Goal: Task Accomplishment & Management: Use online tool/utility

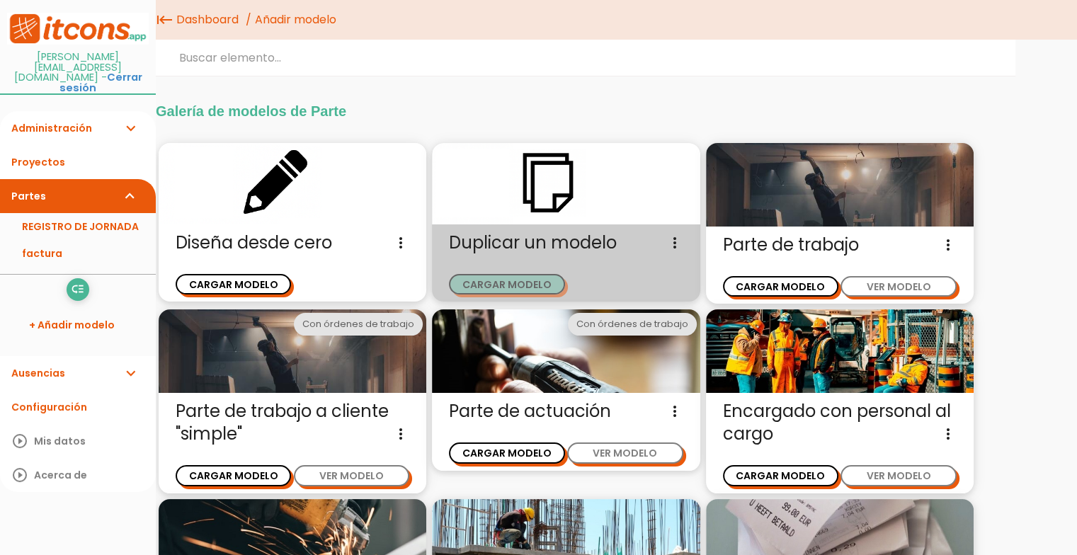
click at [492, 282] on button "CARGAR MODELO" at bounding box center [506, 284] width 115 height 21
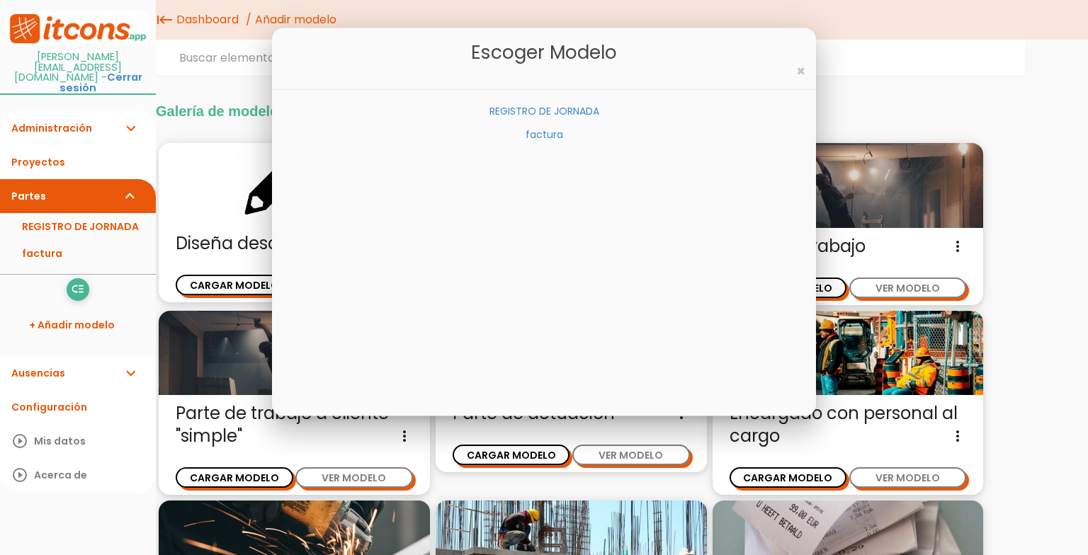
click at [573, 108] on link "REGISTRO DE JORNADA" at bounding box center [544, 111] width 110 height 14
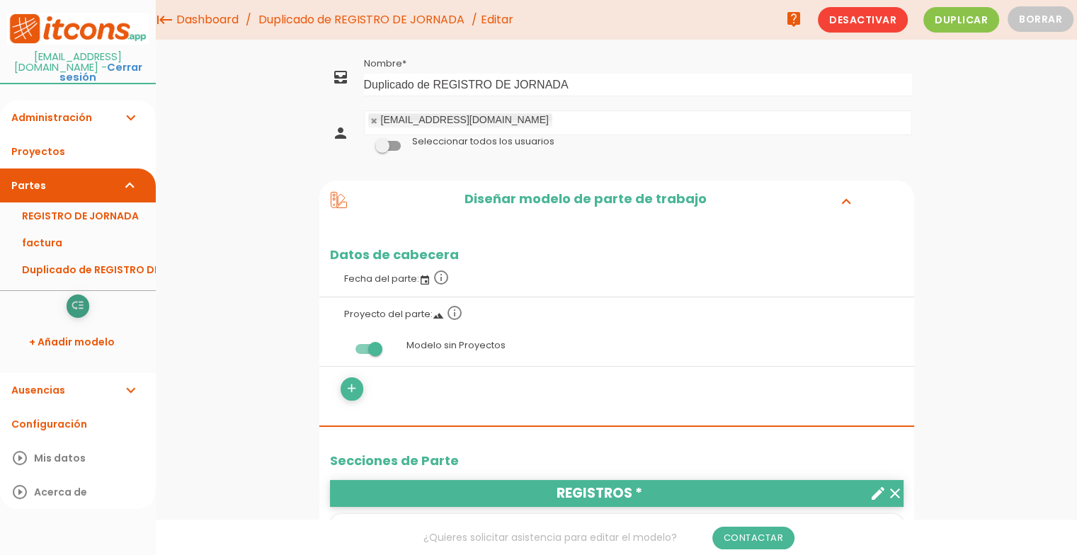
click at [79, 295] on icon "low_priority" at bounding box center [77, 306] width 13 height 23
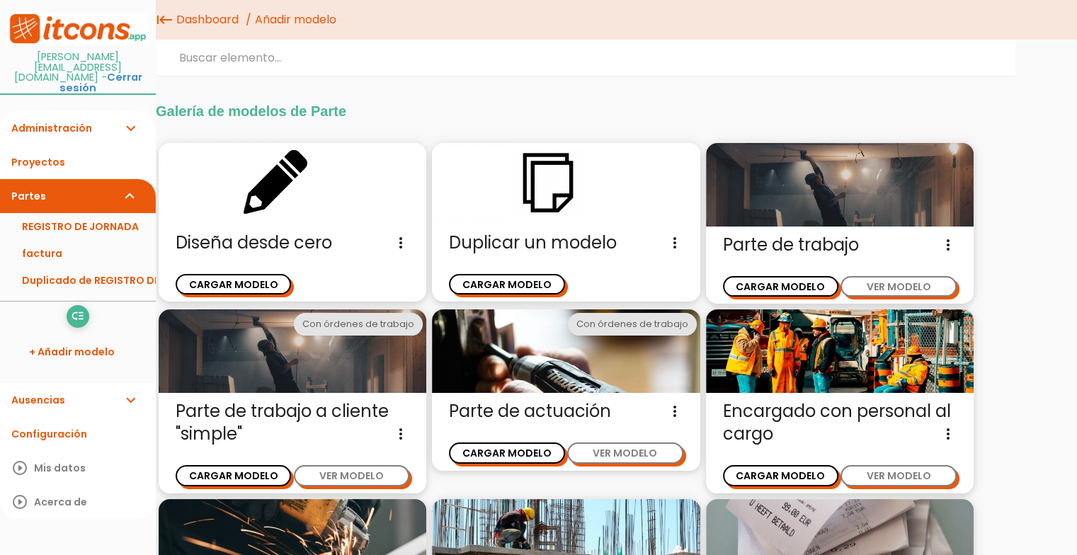
click at [535, 249] on span "Duplicar un modelo Diseña un nuevo modelo de parte de trabajo duplicando un mod…" at bounding box center [566, 243] width 234 height 23
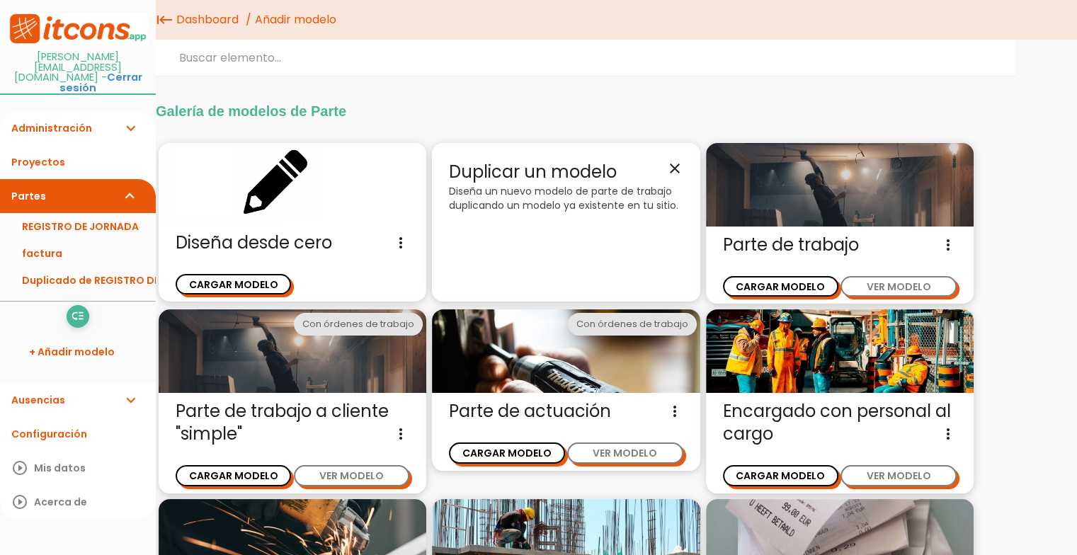
click at [574, 266] on div "Duplicar un modelo close Diseña un nuevo modelo de parte de trabajo duplicando …" at bounding box center [566, 222] width 268 height 159
click at [505, 189] on p "Diseña un nuevo modelo de parte de trabajo duplicando un modelo ya existente en…" at bounding box center [566, 198] width 234 height 28
click at [499, 160] on span "Duplicar un modelo close" at bounding box center [566, 172] width 234 height 24
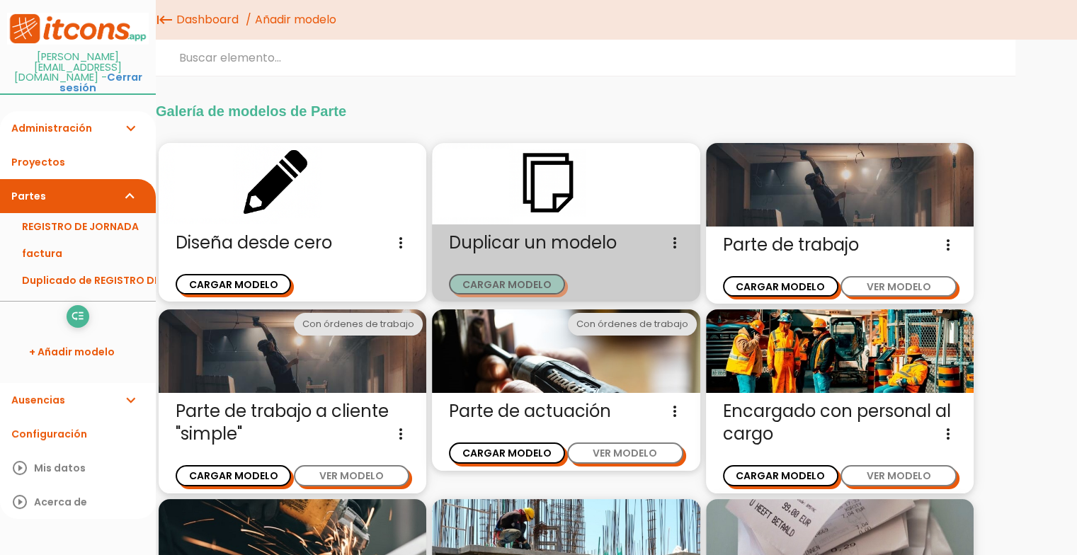
click at [506, 281] on button "CARGAR MODELO" at bounding box center [506, 284] width 115 height 21
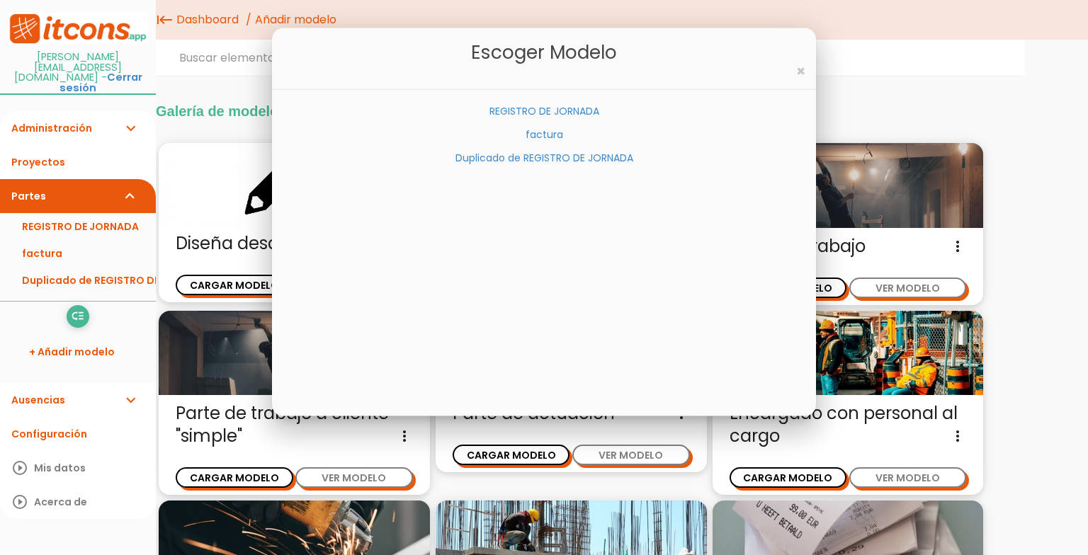
click at [538, 135] on link "factura" at bounding box center [545, 134] width 38 height 14
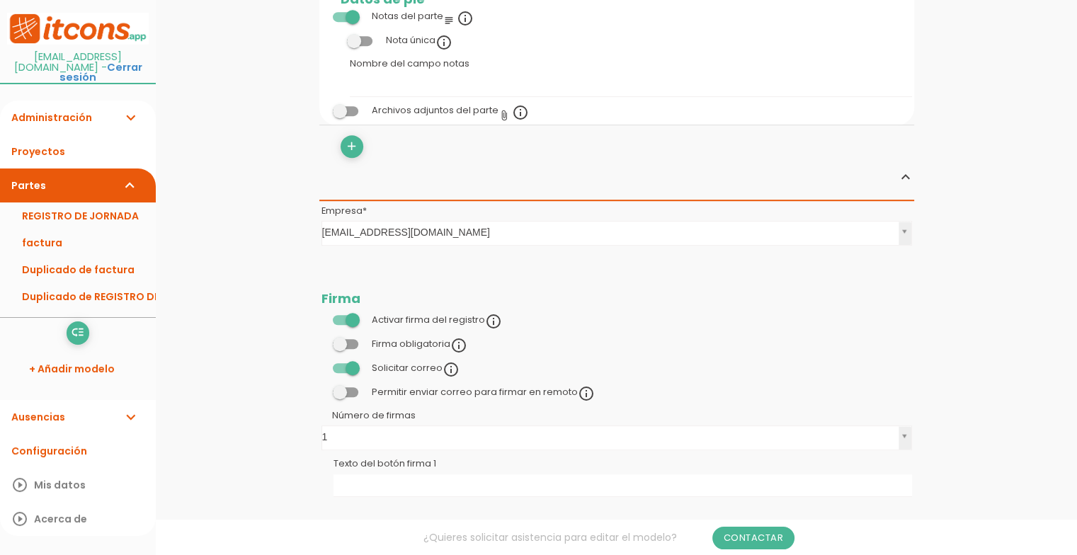
scroll to position [765, 0]
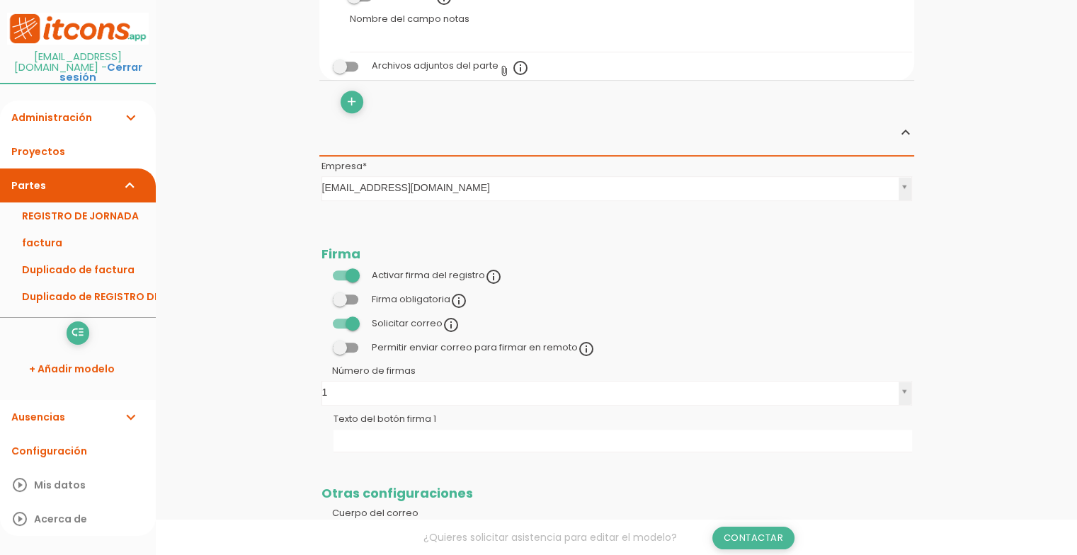
click at [759, 540] on link "Contactar" at bounding box center [753, 538] width 83 height 23
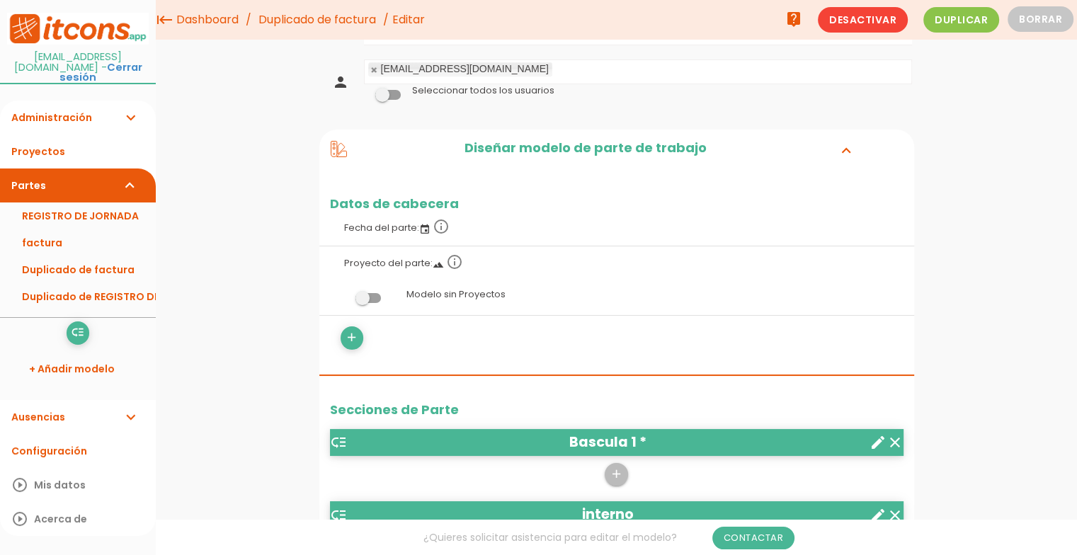
scroll to position [0, 0]
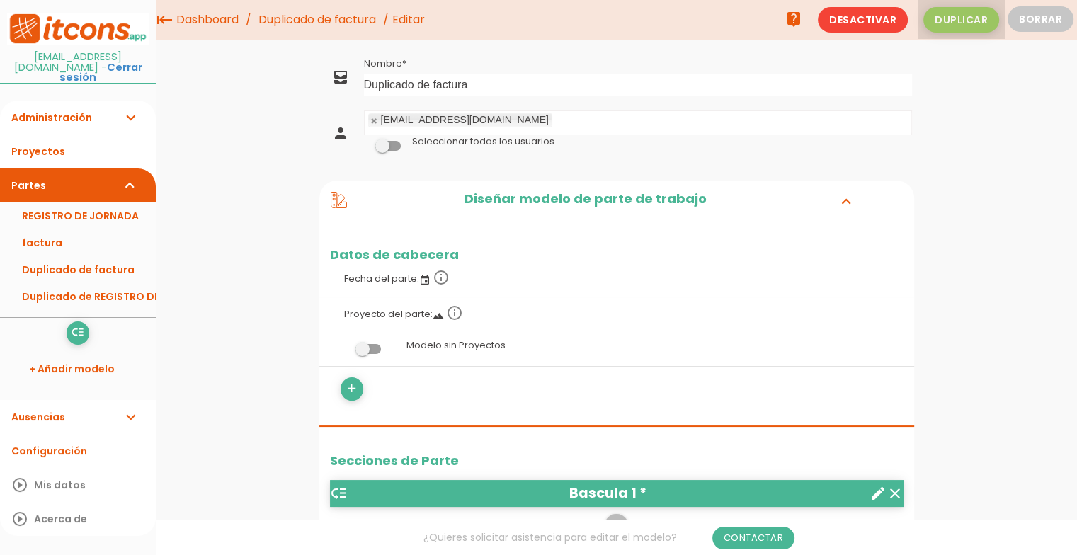
click at [965, 13] on span "Duplicar" at bounding box center [962, 19] width 76 height 25
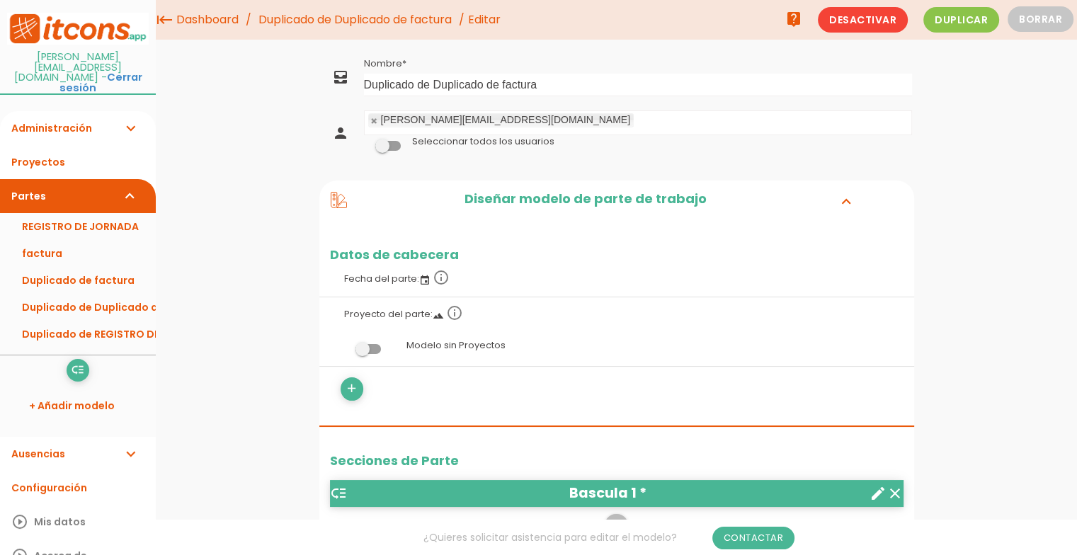
drag, startPoint x: 882, startPoint y: 243, endPoint x: 662, endPoint y: 323, distance: 233.7
click at [662, 323] on li "Diseñar modelo de parte de trabajo expand_more Datos de cabecera Fecha del part…" at bounding box center [616, 513] width 595 height 665
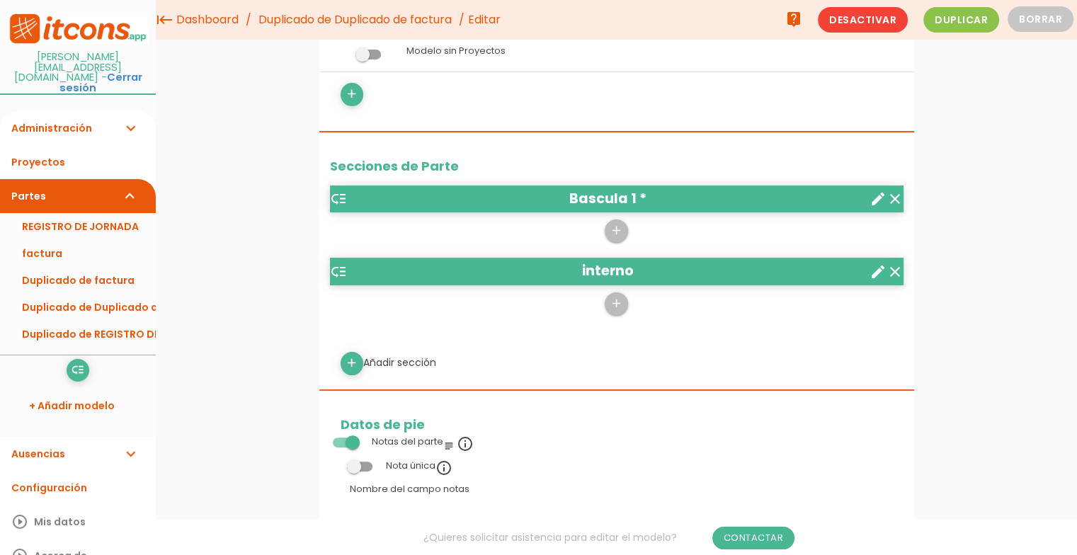
scroll to position [227, 0]
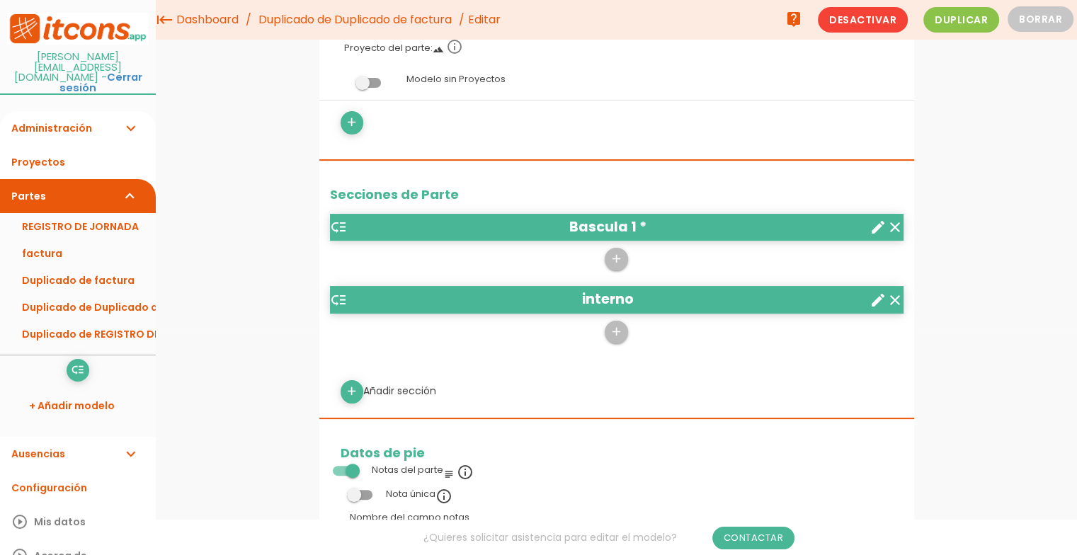
click at [878, 224] on icon "create" at bounding box center [878, 227] width 17 height 17
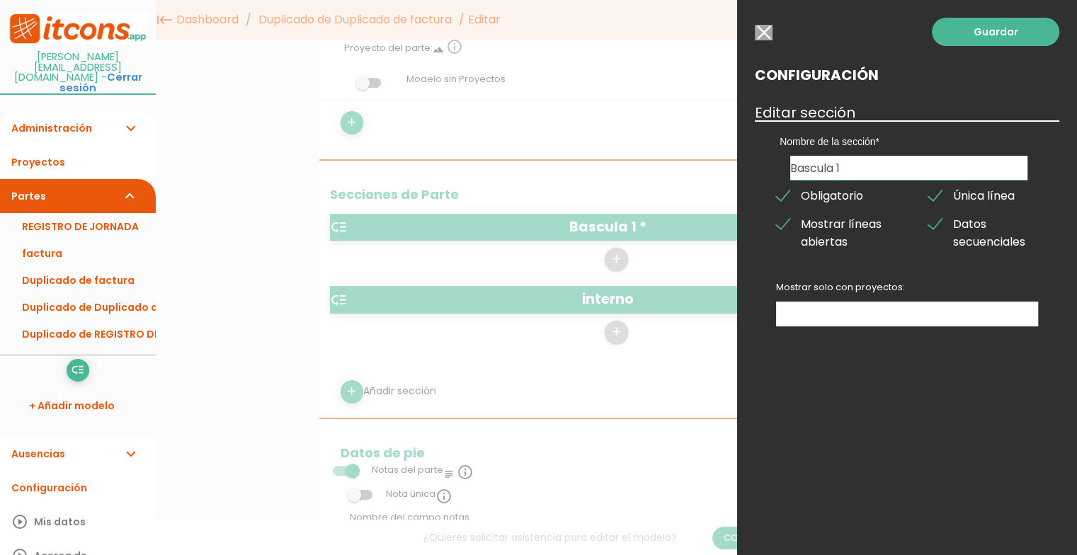
click at [873, 165] on input "Bascula 1" at bounding box center [908, 168] width 237 height 24
click at [861, 167] on input "Bascula 1" at bounding box center [908, 168] width 237 height 24
type input "B"
type input "p"
type input "pesaje 212039"
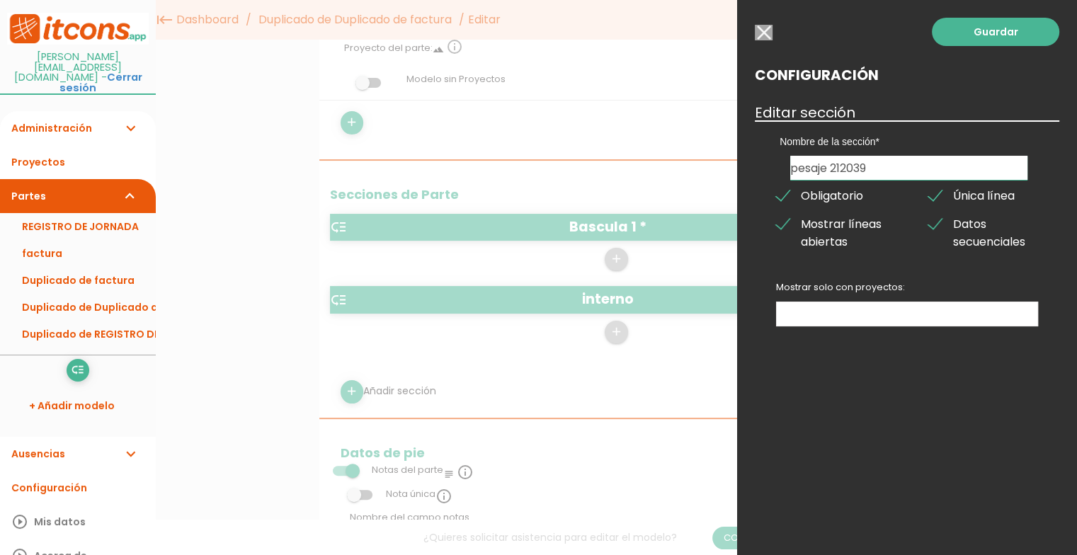
click at [900, 314] on ul at bounding box center [907, 313] width 261 height 23
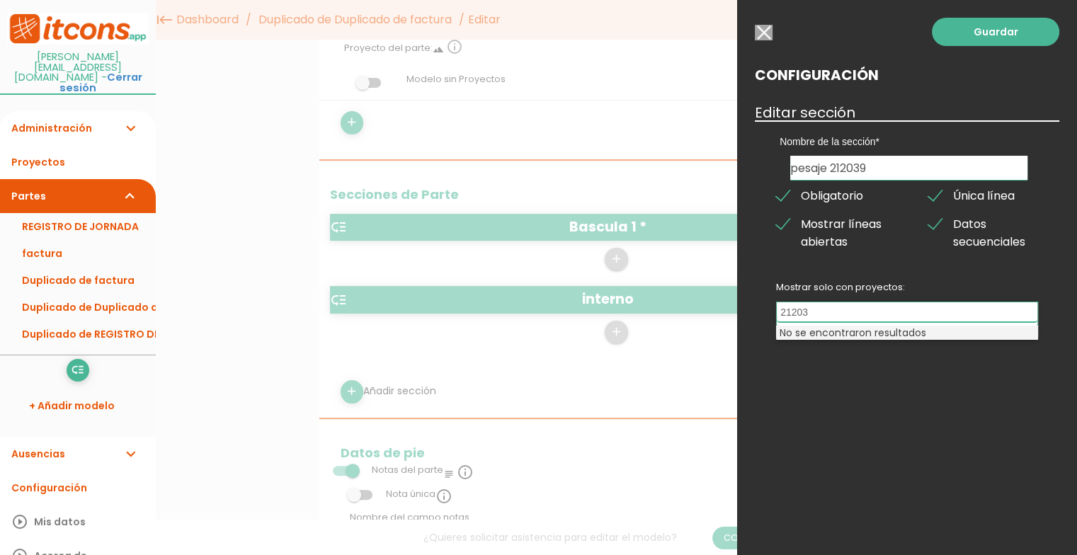
type input "212039"
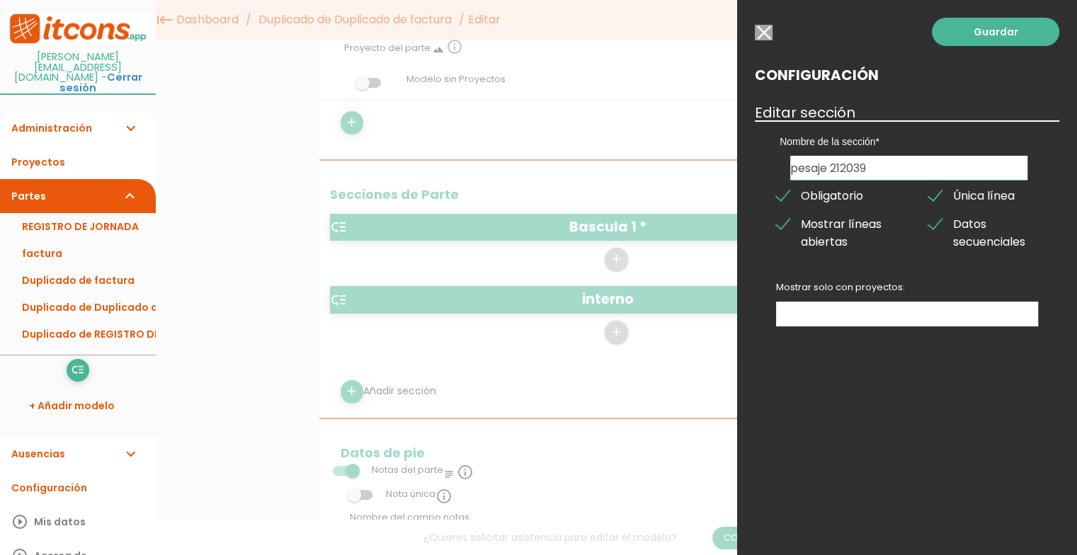
click at [880, 167] on input "pesaje 212039" at bounding box center [908, 168] width 237 height 24
drag, startPoint x: 1001, startPoint y: 37, endPoint x: 1009, endPoint y: 36, distance: 7.8
click at [1006, 36] on link "Guardar" at bounding box center [995, 32] width 127 height 28
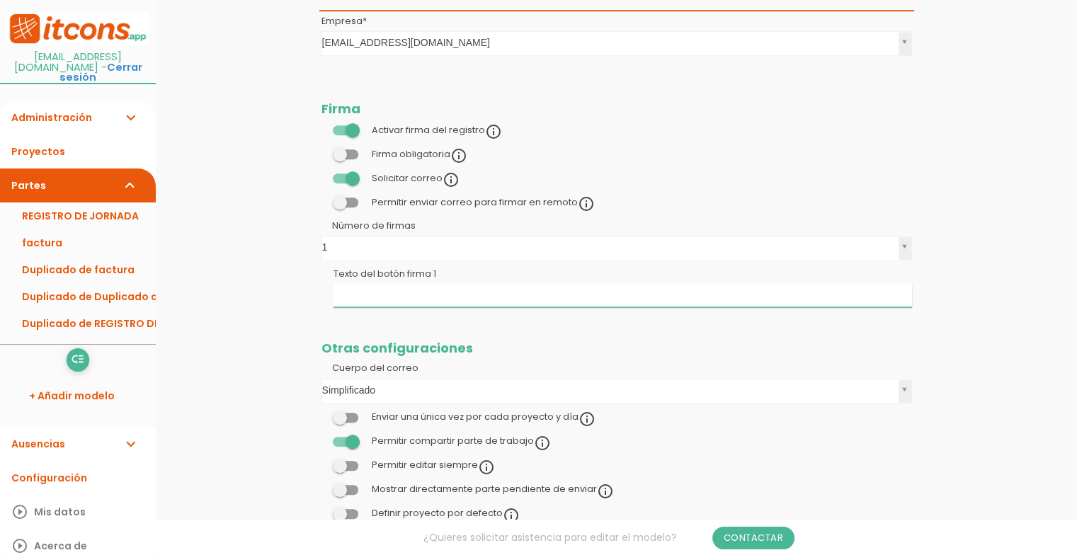
click at [652, 285] on input "Texto del botón firma 1" at bounding box center [623, 296] width 579 height 23
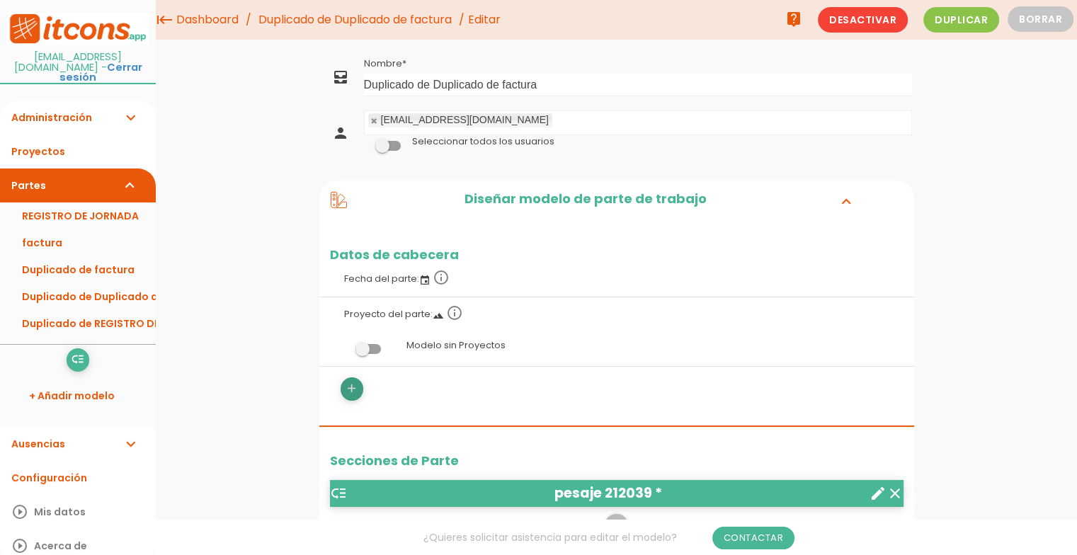
click at [348, 388] on icon "add" at bounding box center [351, 388] width 13 height 23
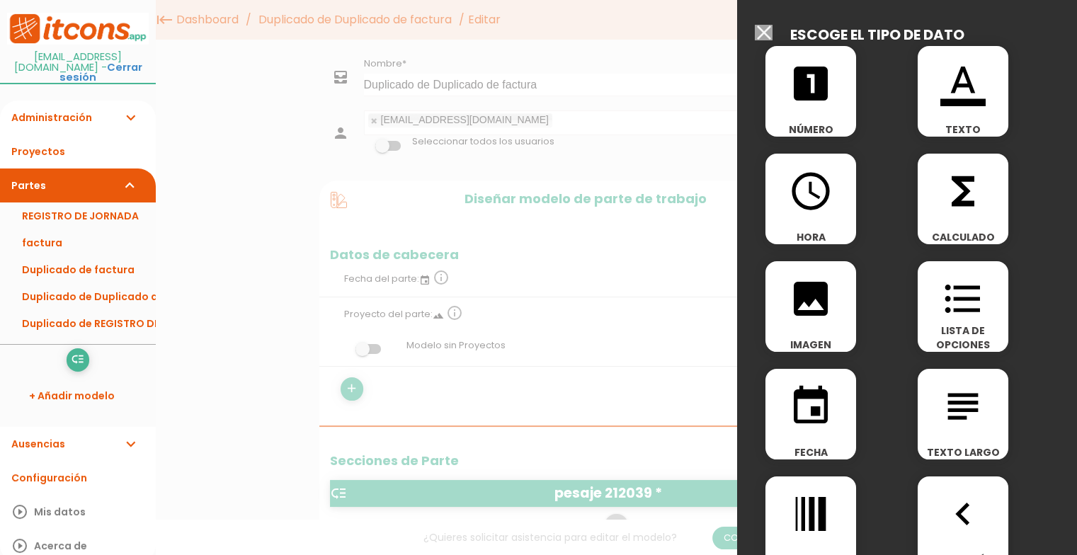
click at [959, 93] on icon "format_color_text" at bounding box center [963, 83] width 45 height 45
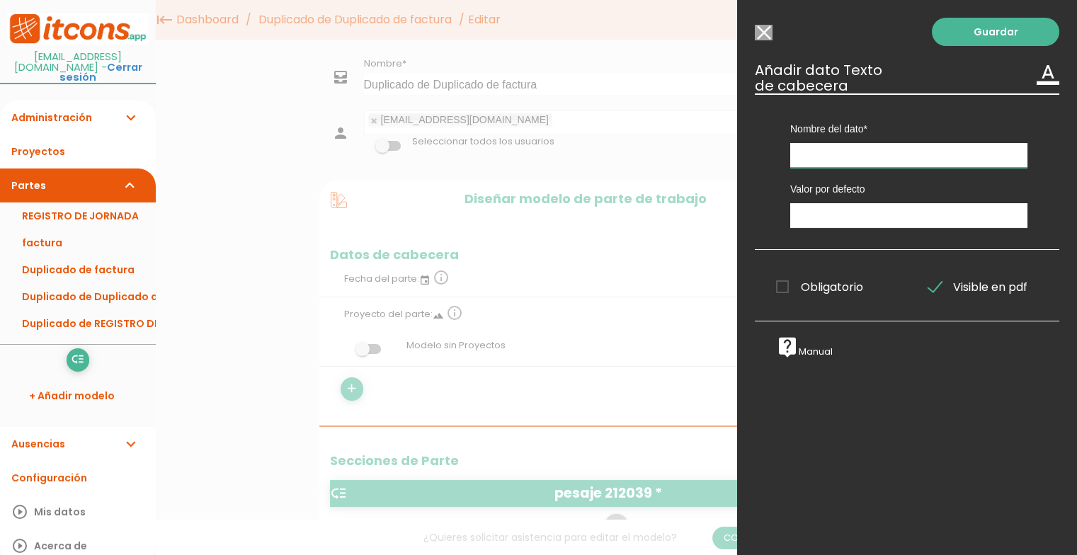
click at [861, 154] on input "text" at bounding box center [908, 155] width 237 height 25
click at [866, 156] on input "text" at bounding box center [908, 155] width 237 height 25
type input "guia 4472"
click at [861, 220] on input "text" at bounding box center [908, 215] width 237 height 25
type input "19239920"
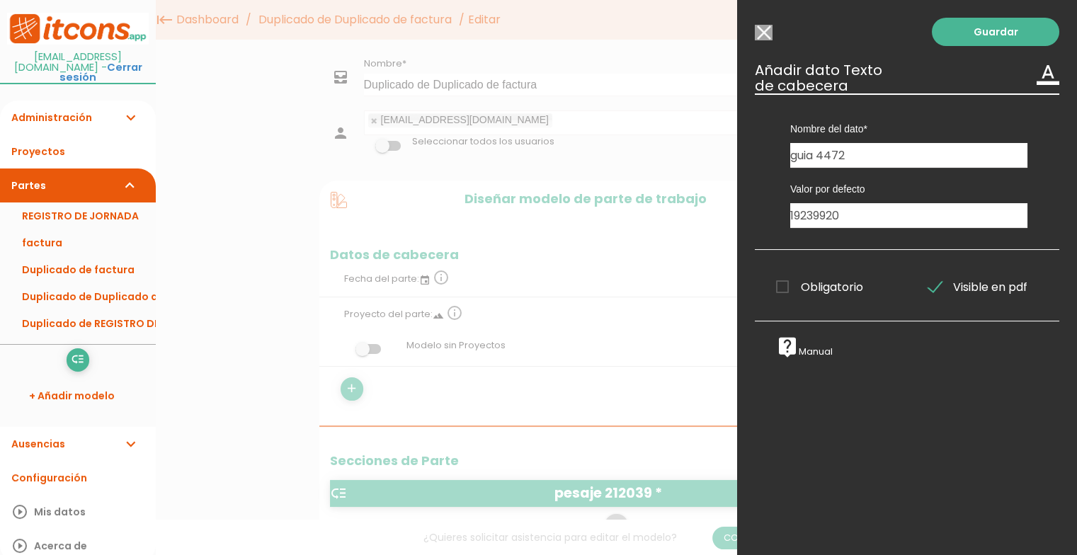
click at [875, 399] on div "Guardar ESCOGE EL TIPO DE DATO looks_one NÚMERO format_color_text TEXTO access_…" at bounding box center [907, 277] width 340 height 555
click at [975, 30] on link "Guardar" at bounding box center [995, 32] width 127 height 28
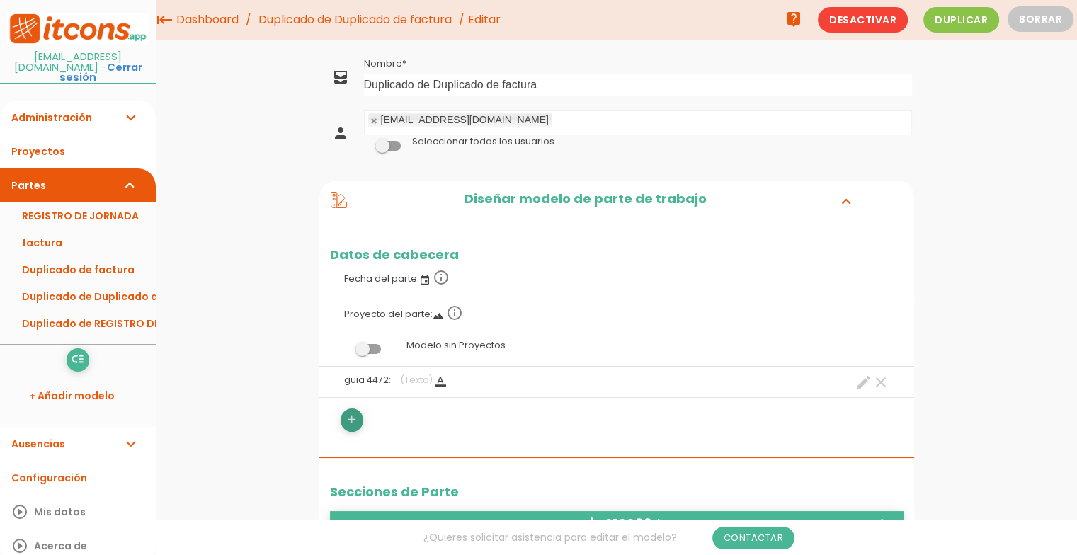
click at [357, 418] on icon "add" at bounding box center [351, 420] width 13 height 23
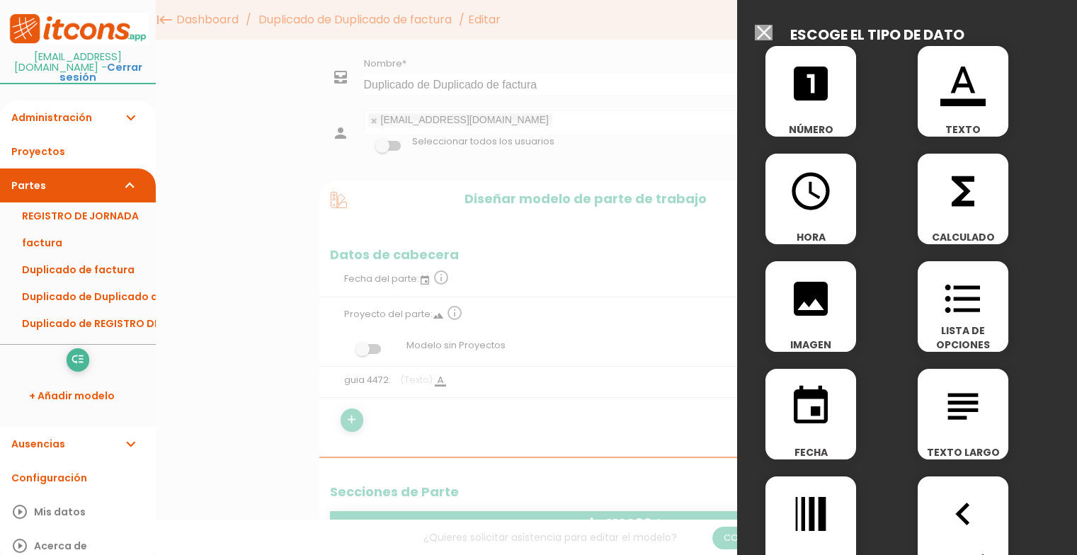
click at [955, 93] on icon "format_color_text" at bounding box center [963, 83] width 45 height 45
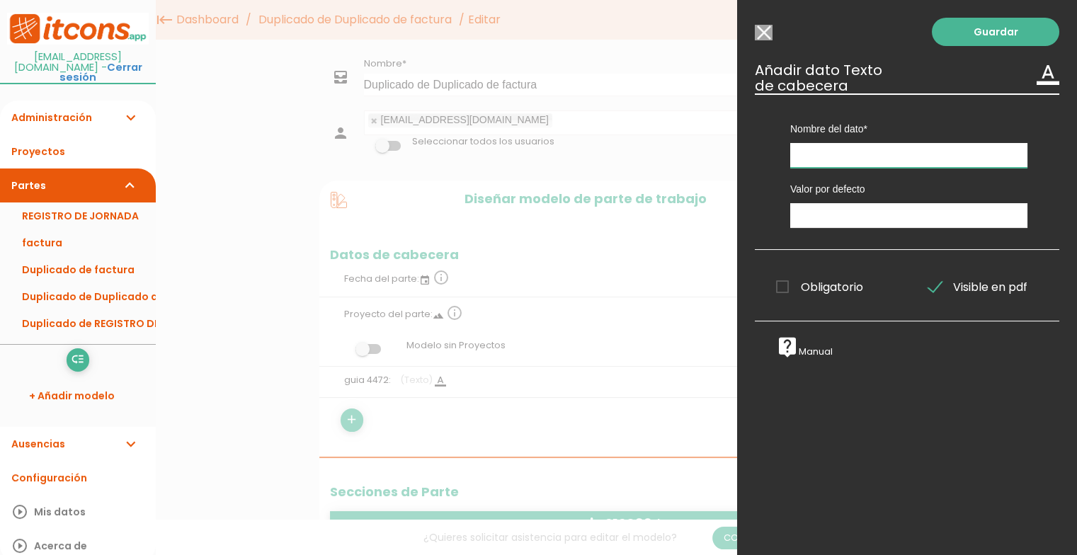
click at [919, 155] on input "text" at bounding box center [908, 155] width 237 height 25
type input "g"
type input "guia 21757"
click at [867, 217] on input "text" at bounding box center [908, 215] width 237 height 25
click at [902, 216] on input "text" at bounding box center [908, 215] width 237 height 25
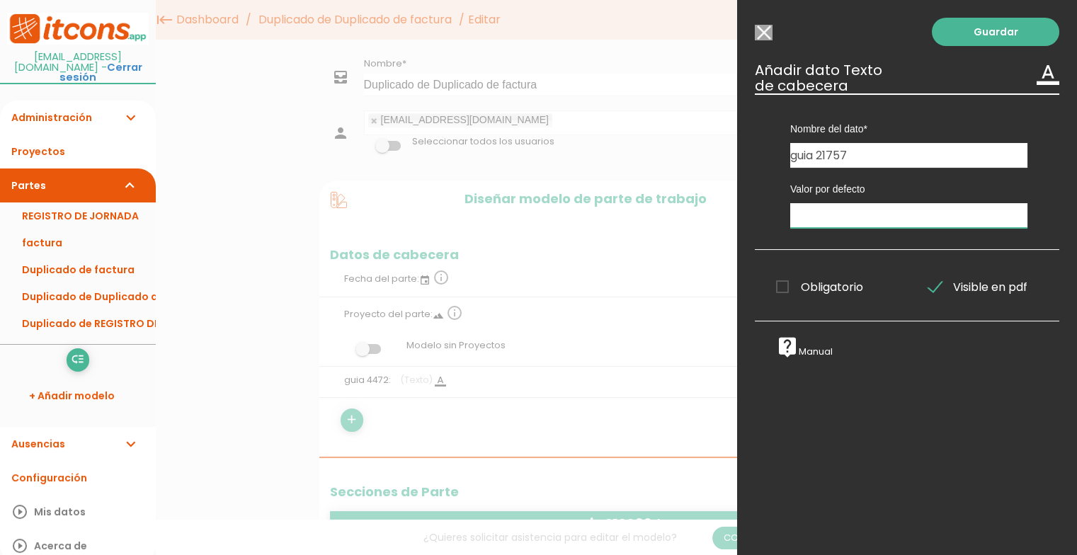
type input "4"
type input "147941"
click at [991, 28] on link "Guardar" at bounding box center [995, 32] width 127 height 28
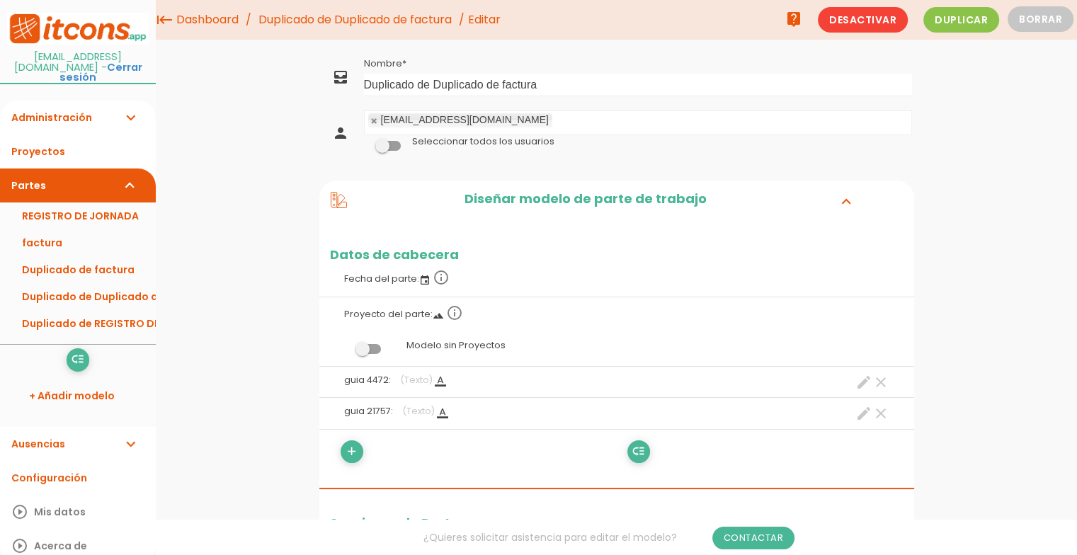
click at [351, 450] on icon "add" at bounding box center [351, 452] width 13 height 23
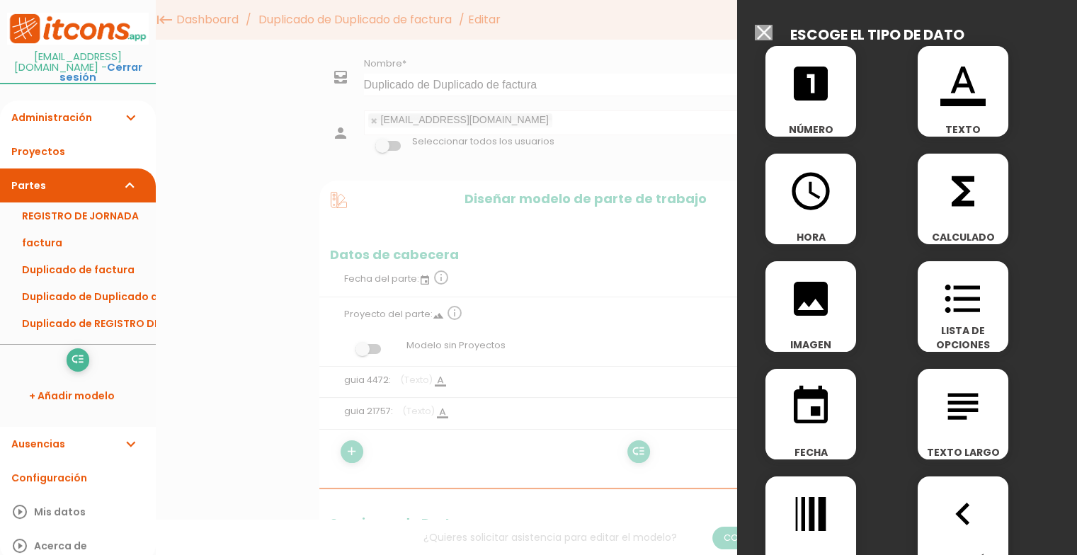
click at [957, 94] on icon "format_color_text" at bounding box center [963, 83] width 45 height 45
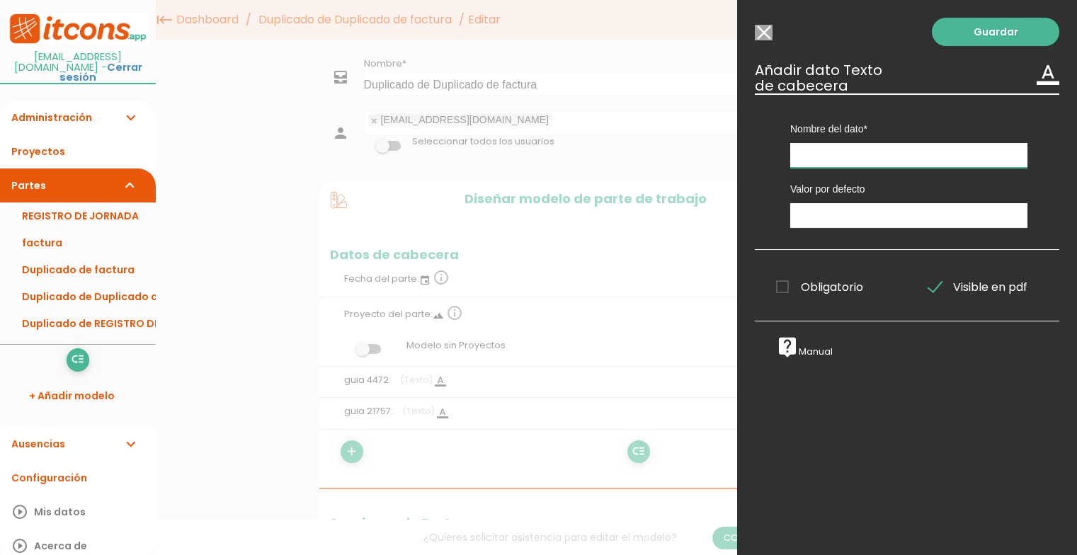
click at [919, 159] on input "text" at bounding box center [908, 155] width 237 height 25
click at [847, 433] on div "Guardar ESCOGE EL TIPO DE DATO looks_one NÚMERO format_color_text TEXTO access_…" at bounding box center [907, 277] width 340 height 555
click at [835, 421] on div "Guardar ESCOGE EL TIPO DE DATO looks_one NÚMERO format_color_text TEXTO access_…" at bounding box center [907, 277] width 340 height 555
click at [687, 263] on div at bounding box center [538, 208] width 1077 height 694
click at [762, 142] on div "Nombre del dato guia 4472 guia 21757 Tipo de dato Recursos Dato informativo Ass…" at bounding box center [907, 171] width 305 height 157
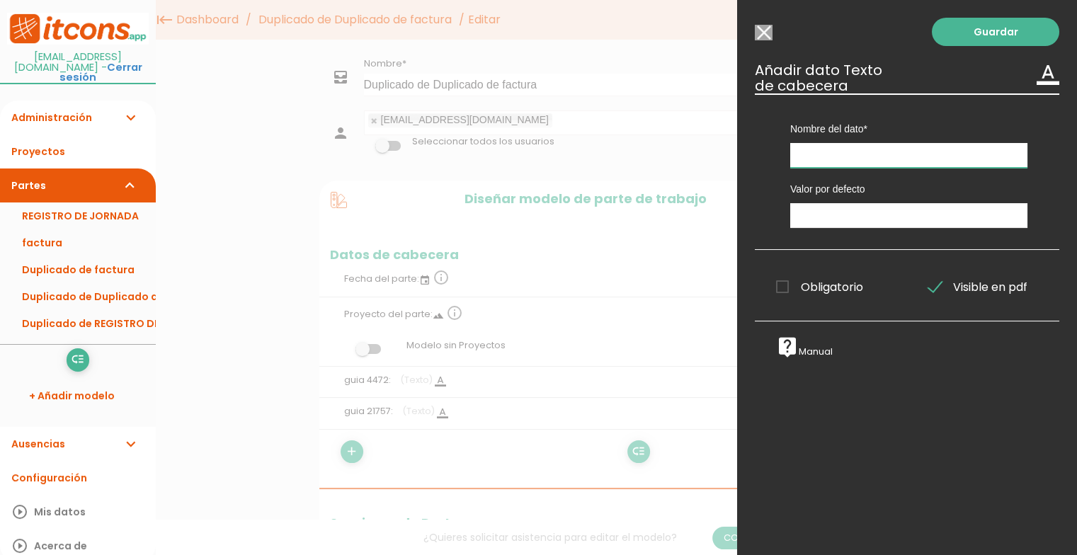
click at [819, 156] on input "text" at bounding box center [908, 155] width 237 height 25
click at [822, 426] on div "Guardar ESCOGE EL TIPO DE DATO looks_one NÚMERO format_color_text TEXTO access_…" at bounding box center [907, 277] width 340 height 555
click at [627, 290] on div at bounding box center [538, 208] width 1077 height 694
click at [839, 159] on input "guia" at bounding box center [908, 155] width 237 height 25
type input "guia anulada 21757"
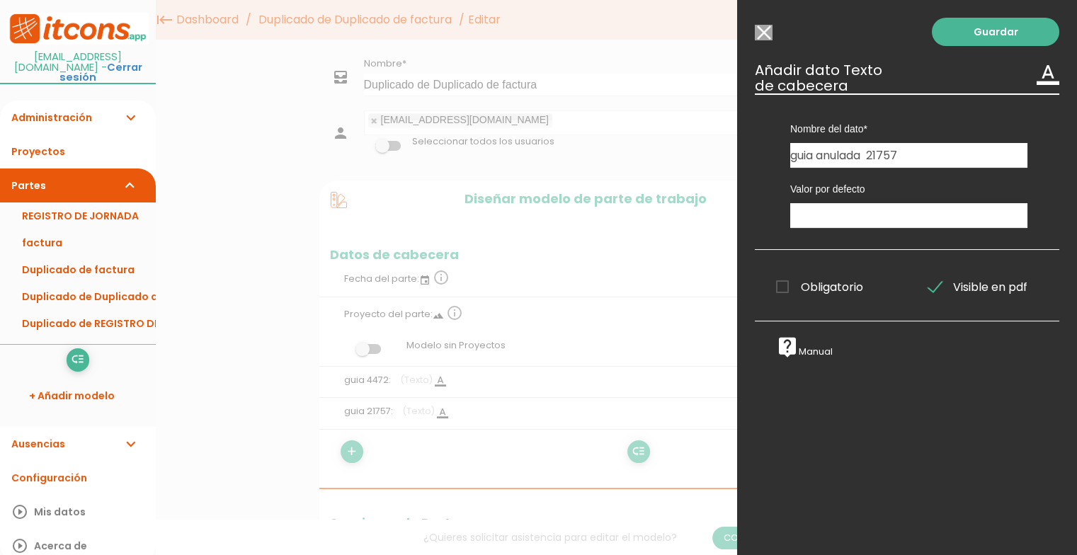
click at [600, 252] on div at bounding box center [538, 208] width 1077 height 694
drag, startPoint x: 600, startPoint y: 252, endPoint x: 977, endPoint y: 34, distance: 436.0
click at [760, 33] on input "Seleccionar todos los usuarios" at bounding box center [764, 33] width 18 height 16
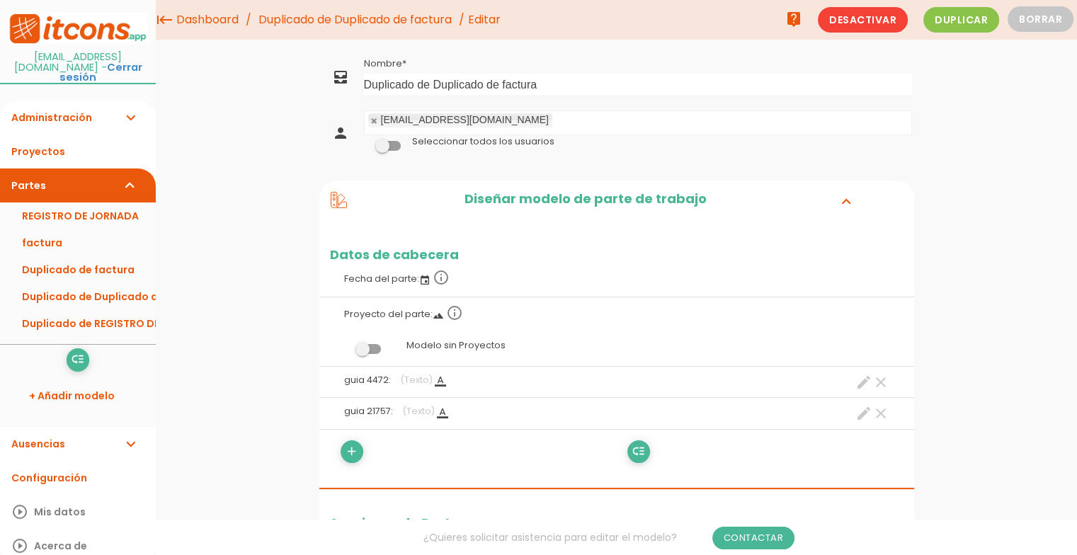
click at [337, 200] on icon at bounding box center [339, 200] width 16 height 16
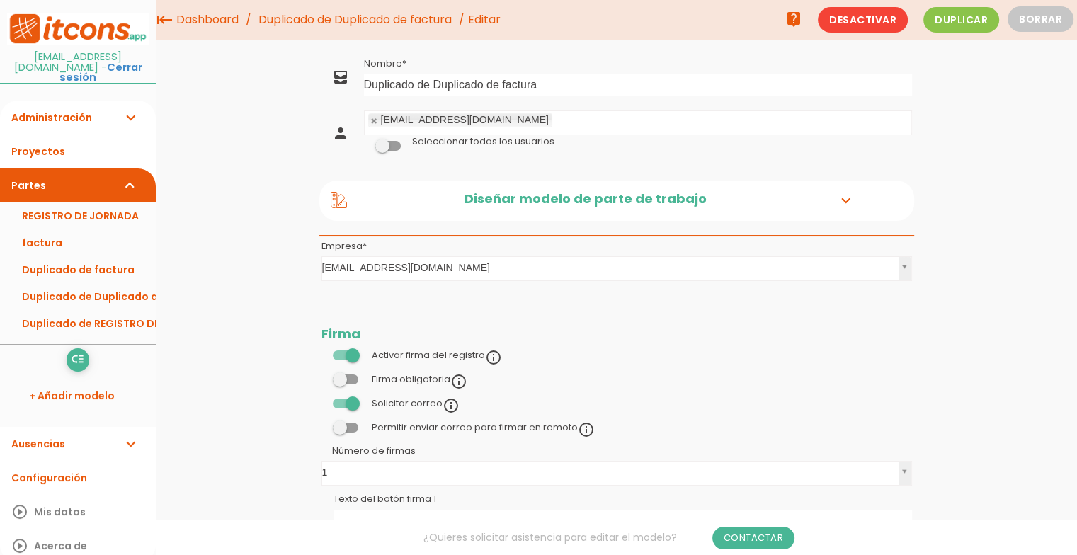
click at [249, 257] on div "menu keyboard_tab Dashboard Duplicado de Duplicado de factura Editar" at bounding box center [616, 439] width 921 height 879
click at [982, 154] on div "menu keyboard_tab Dashboard Duplicado de Duplicado de factura Editar" at bounding box center [616, 439] width 921 height 879
click at [977, 111] on div "menu keyboard_tab Dashboard Duplicado de Duplicado de factura Editar" at bounding box center [616, 439] width 921 height 879
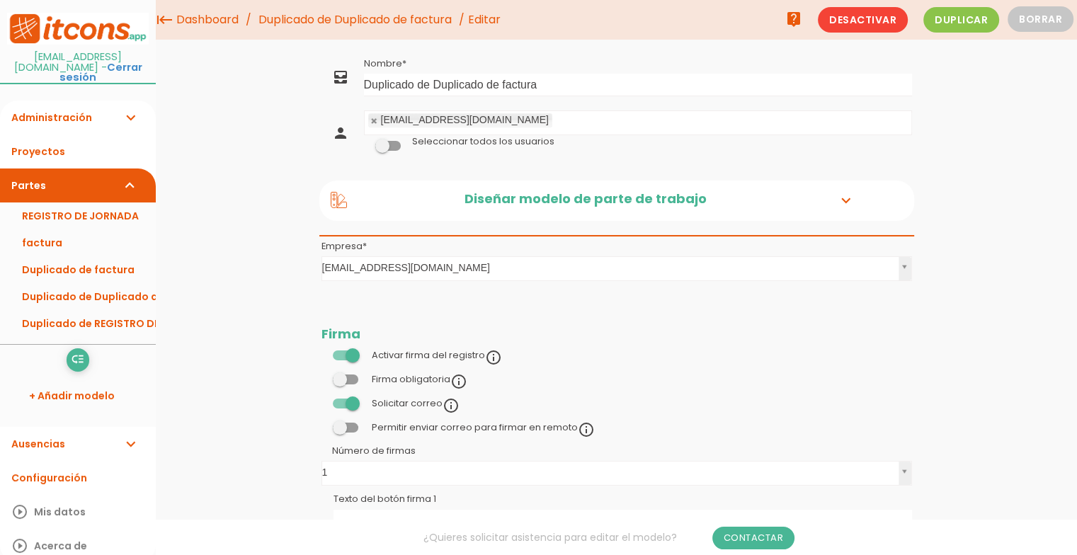
click at [977, 111] on div "menu keyboard_tab Dashboard Duplicado de Duplicado de factura Editar" at bounding box center [616, 439] width 921 height 879
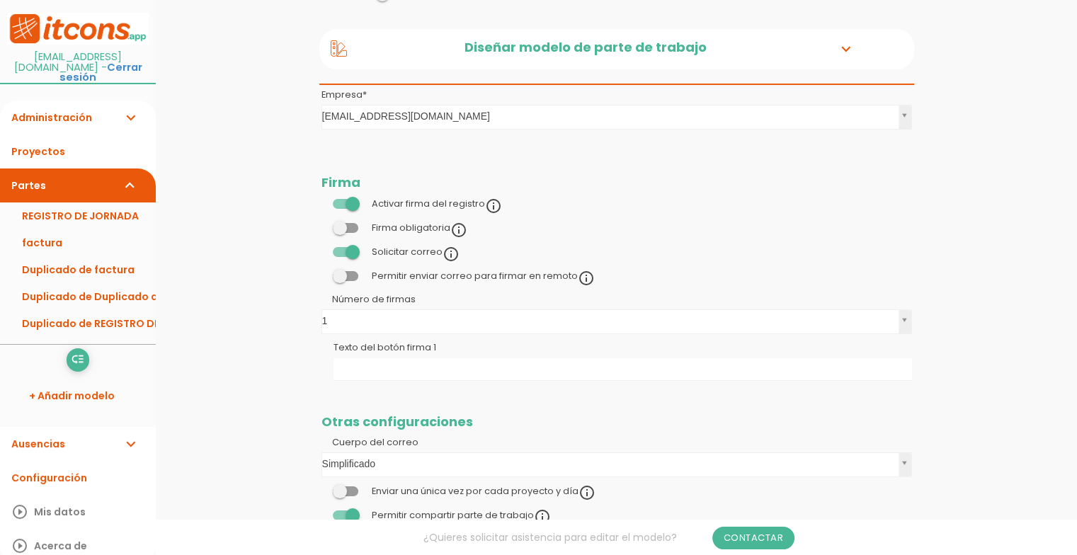
scroll to position [170, 0]
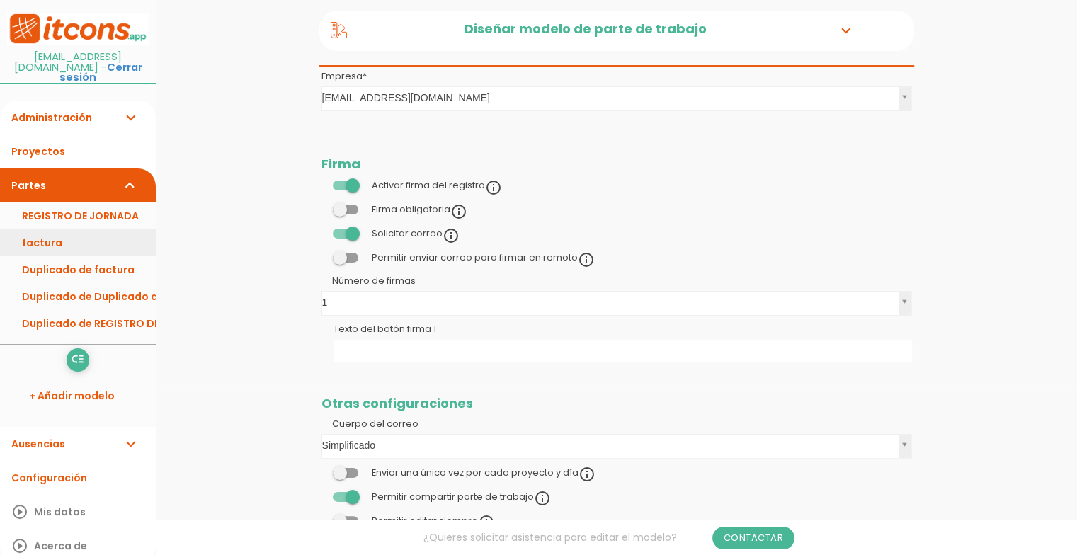
click at [65, 229] on link "factura" at bounding box center [78, 242] width 156 height 27
